Goal: Navigation & Orientation: Find specific page/section

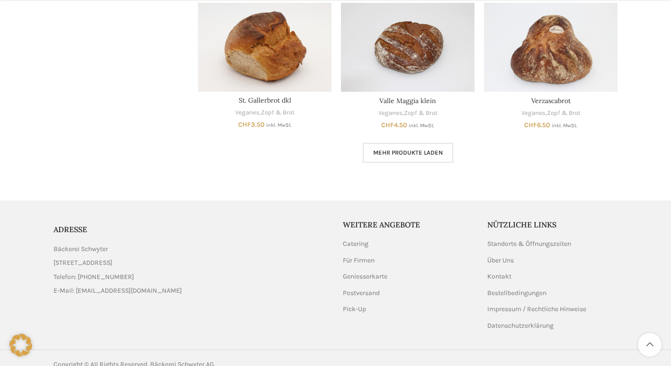
scroll to position [590, 0]
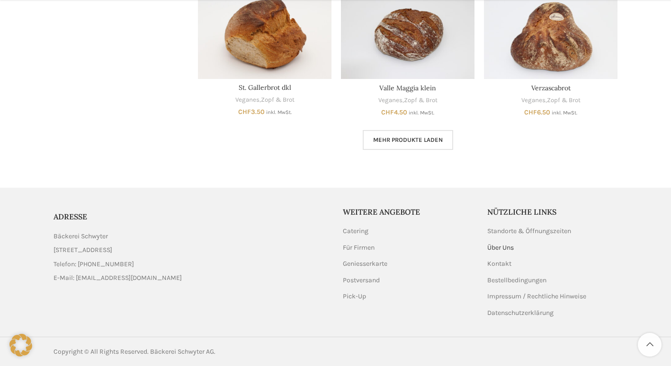
click at [495, 243] on link "Über Uns" at bounding box center [500, 247] width 27 height 9
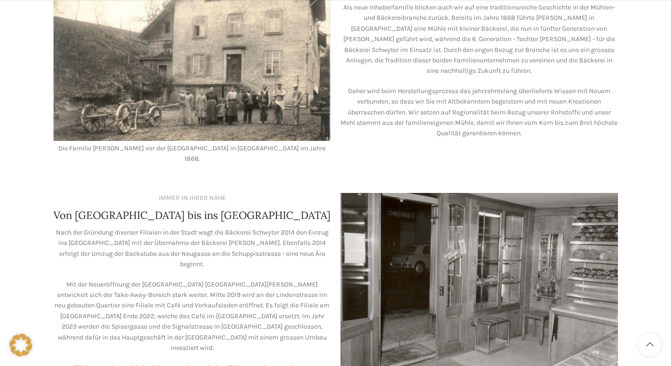
scroll to position [424, 0]
click at [518, 251] on img at bounding box center [478, 284] width 277 height 183
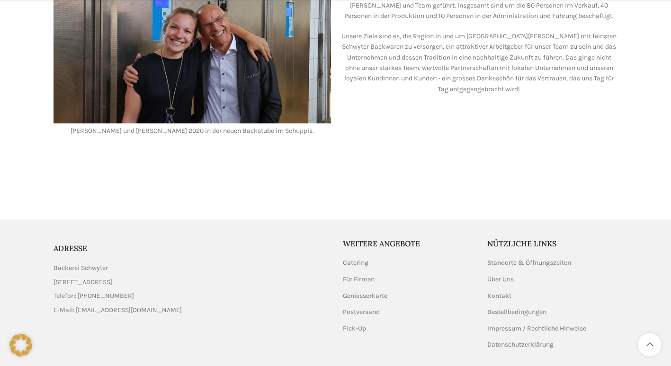
scroll to position [907, 0]
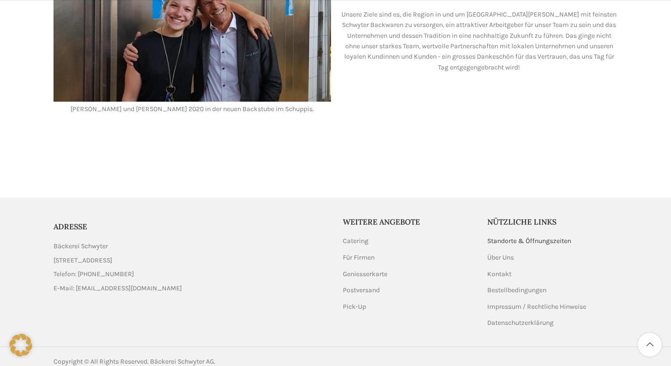
click at [527, 237] on link "Standorte & Öffnungszeiten" at bounding box center [529, 241] width 85 height 9
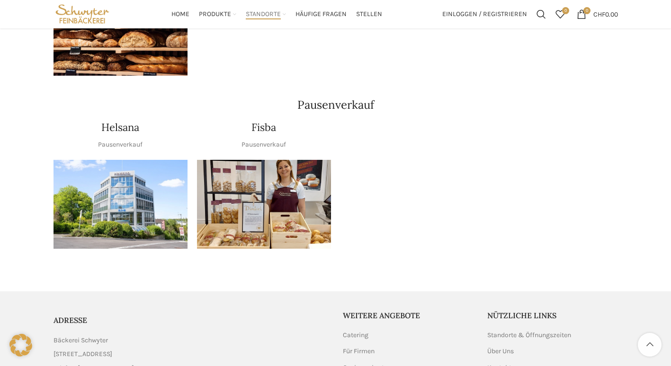
scroll to position [1095, 0]
click at [261, 163] on img "1 / 1" at bounding box center [264, 204] width 134 height 89
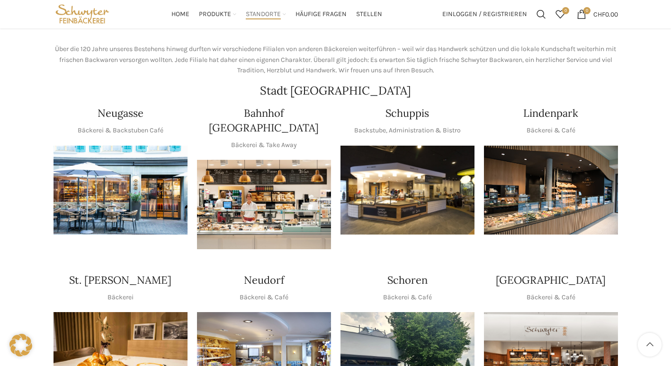
scroll to position [122, 0]
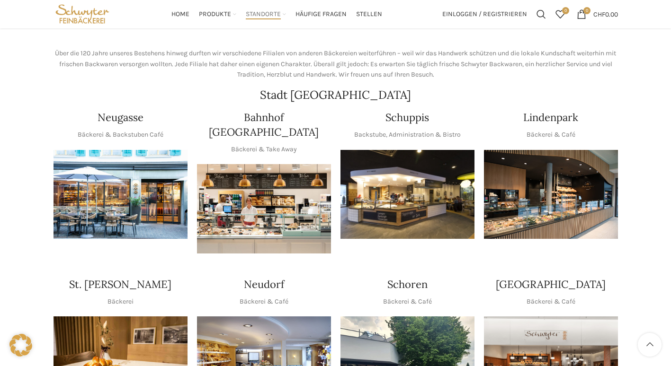
click at [524, 191] on img "1 / 1" at bounding box center [551, 194] width 134 height 89
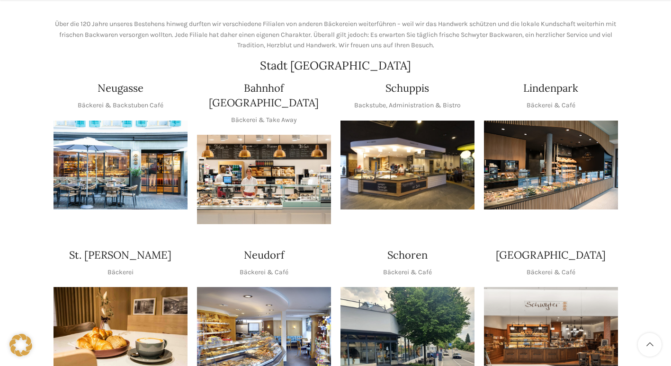
scroll to position [159, 0]
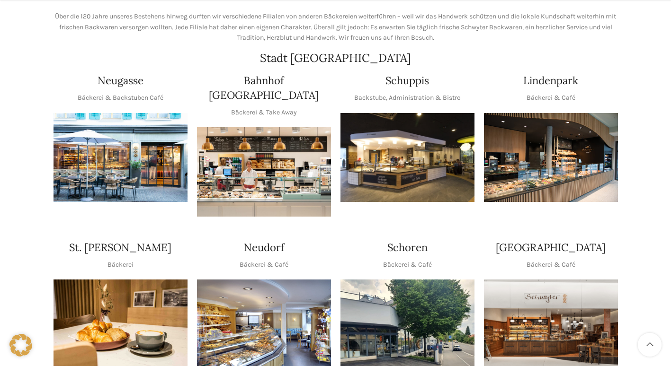
click at [259, 175] on img "1 / 1" at bounding box center [264, 171] width 134 height 89
